Goal: Task Accomplishment & Management: Manage account settings

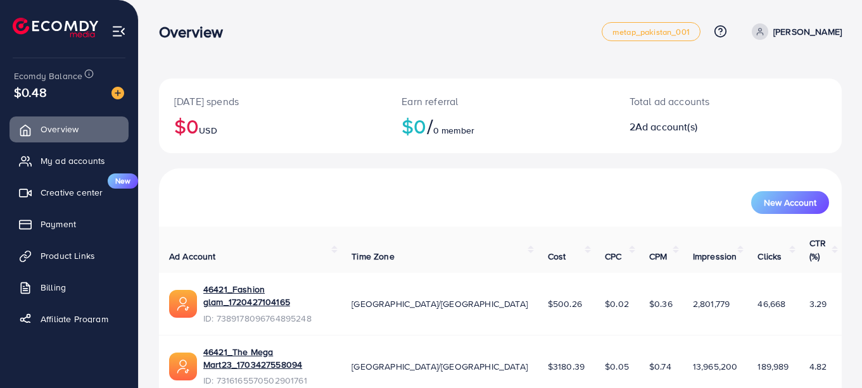
click at [61, 224] on span "Payment" at bounding box center [58, 224] width 35 height 13
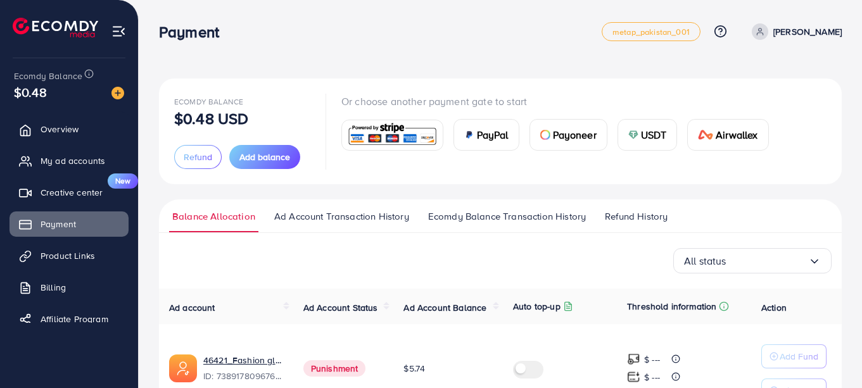
click at [490, 217] on span "Ecomdy Balance Transaction History" at bounding box center [507, 217] width 158 height 14
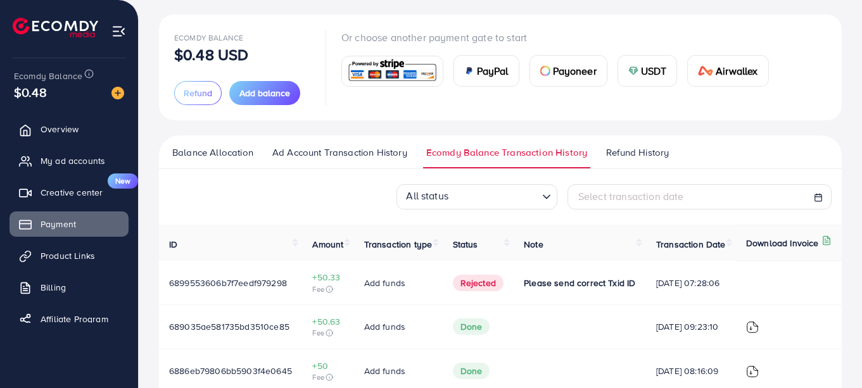
scroll to position [70, 0]
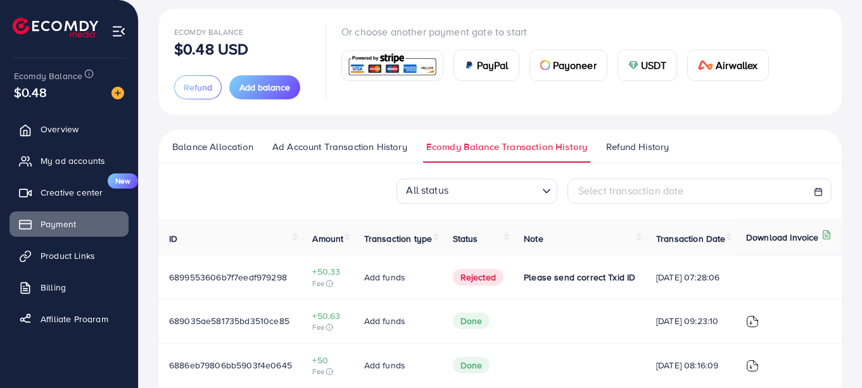
click at [65, 162] on span "My ad accounts" at bounding box center [73, 161] width 65 height 13
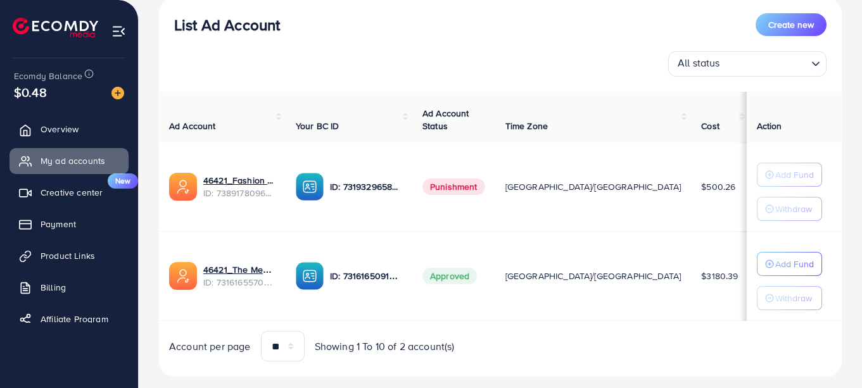
scroll to position [162, 0]
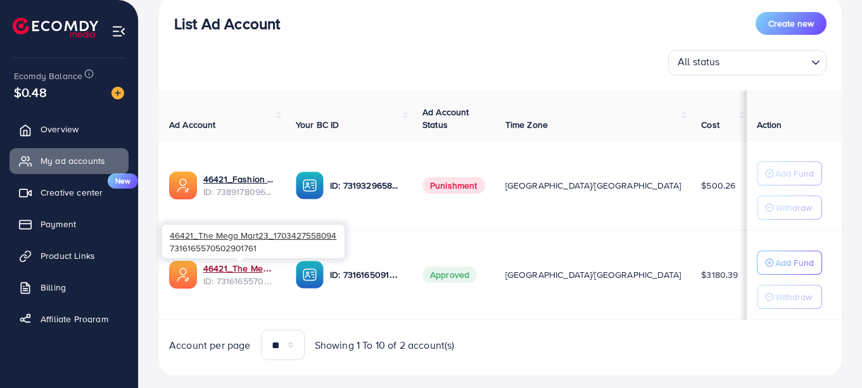
click at [235, 267] on link "46421_The Mega Mart23_1703427558094" at bounding box center [239, 268] width 72 height 13
click at [223, 266] on link "46421_The Mega Mart23_1703427558094" at bounding box center [239, 268] width 72 height 13
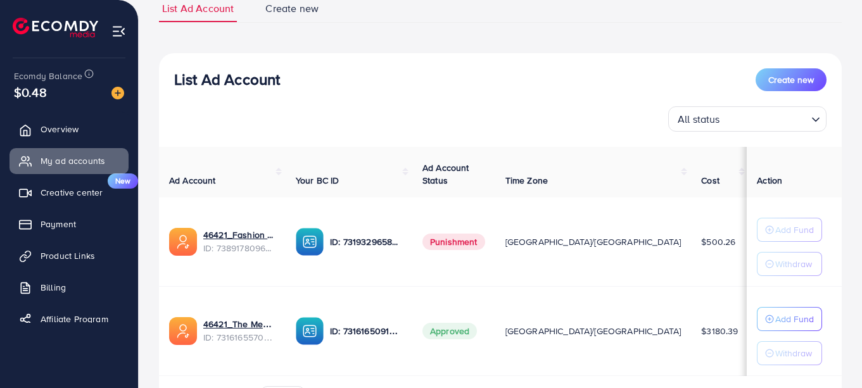
scroll to position [100, 0]
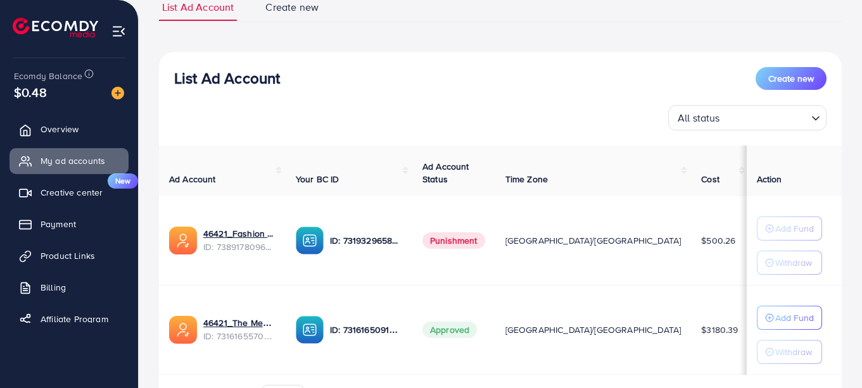
click at [62, 228] on span "Payment" at bounding box center [58, 224] width 35 height 13
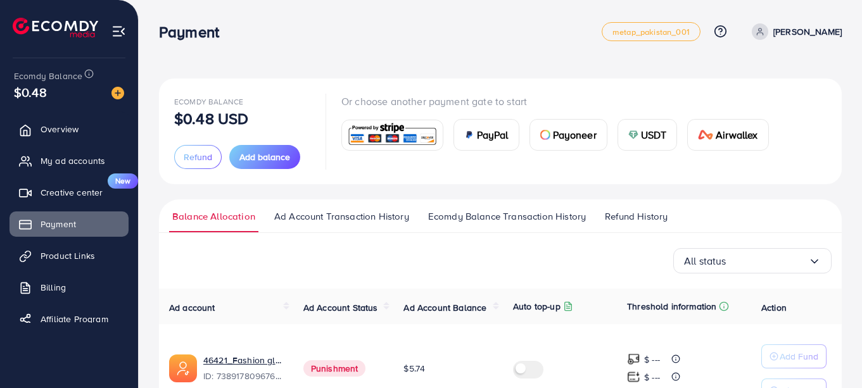
click at [514, 216] on span "Ecomdy Balance Transaction History" at bounding box center [507, 217] width 158 height 14
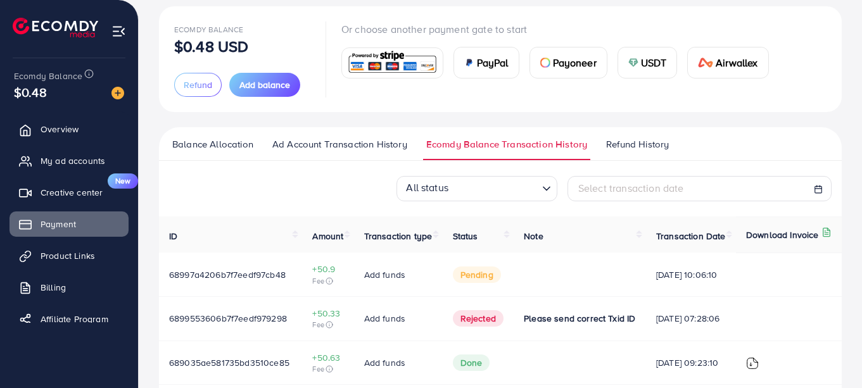
scroll to position [70, 0]
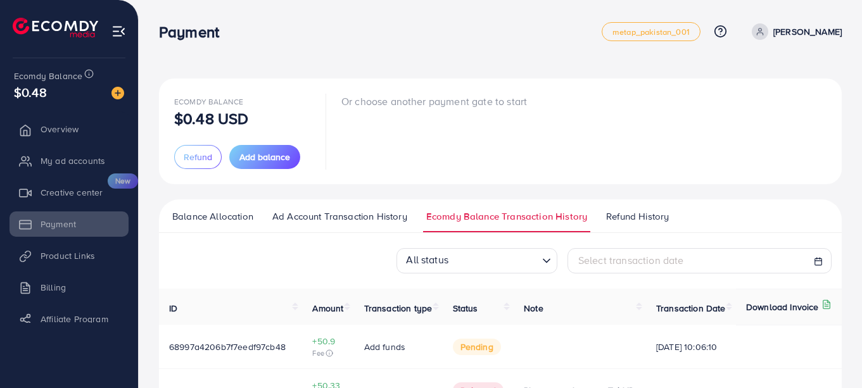
click at [599, 137] on div "Ecomdy Balance $0.48 USD Refund Add balance Or choose another payment gate to s…" at bounding box center [500, 131] width 652 height 75
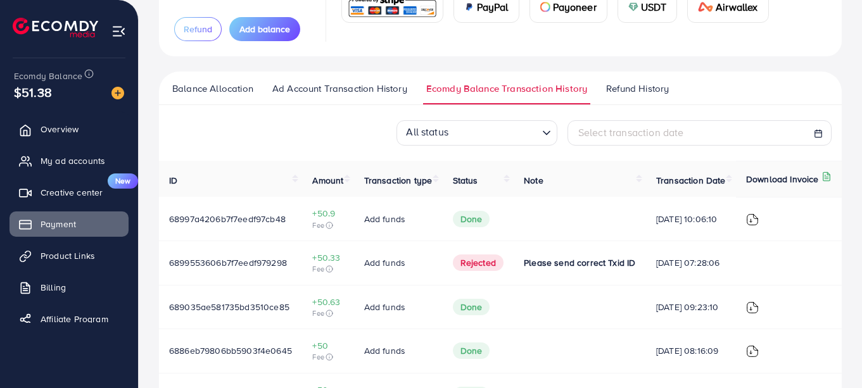
scroll to position [117, 0]
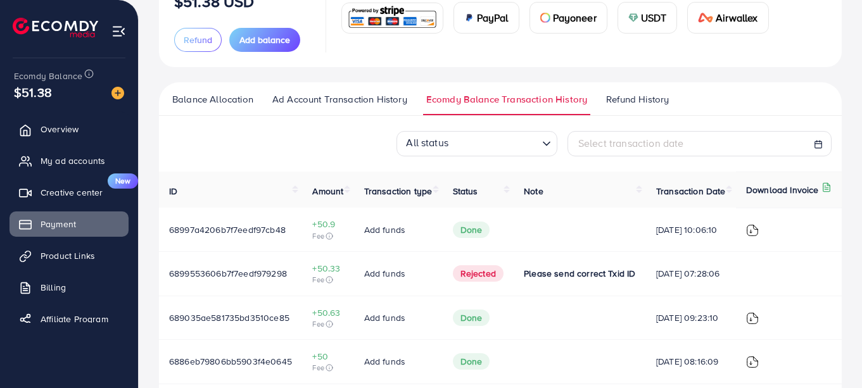
click at [68, 159] on span "My ad accounts" at bounding box center [73, 161] width 65 height 13
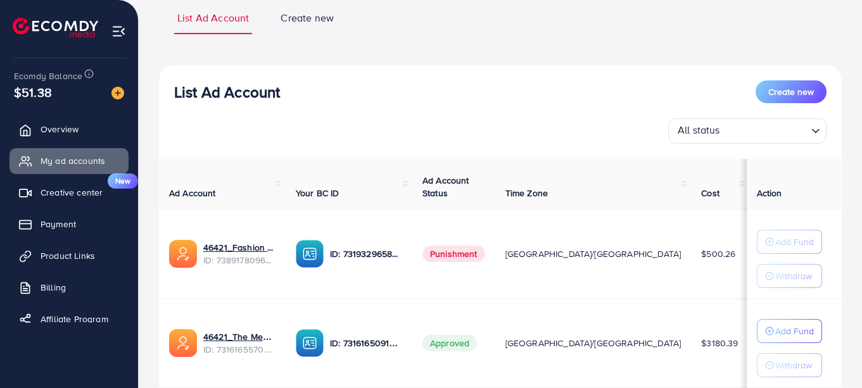
scroll to position [98, 0]
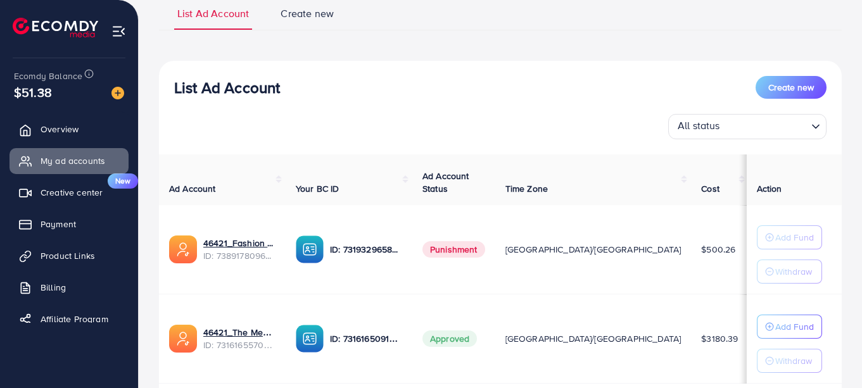
click at [789, 320] on p "Add Fund" at bounding box center [794, 326] width 39 height 15
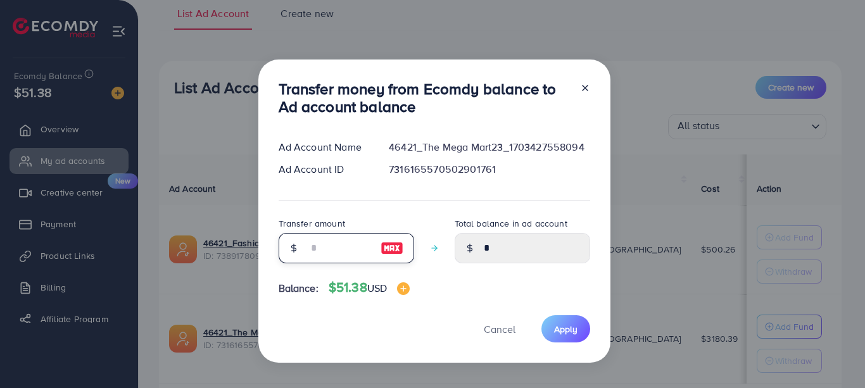
click at [317, 243] on input "number" at bounding box center [339, 248] width 63 height 30
type input "**"
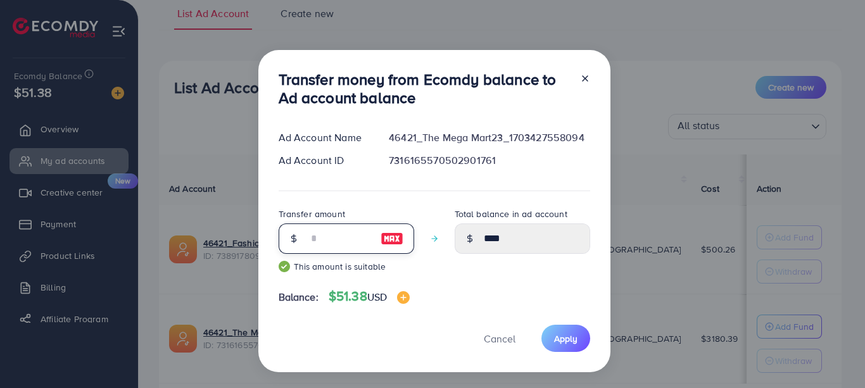
type input "*****"
type input "**"
click at [561, 338] on span "Apply" at bounding box center [565, 339] width 23 height 13
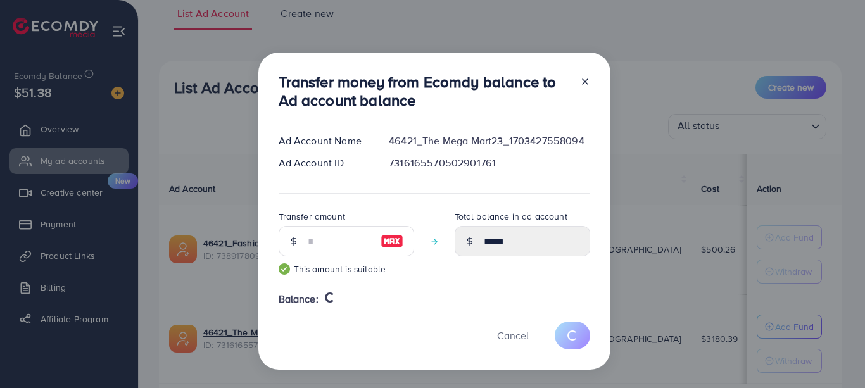
type input "*"
